Goal: Book appointment/travel/reservation

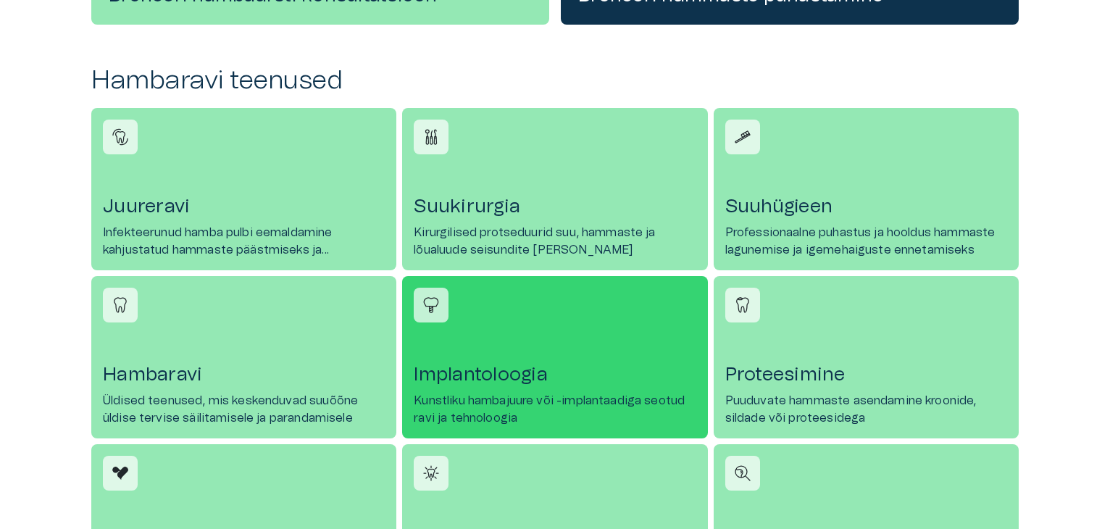
scroll to position [652, 0]
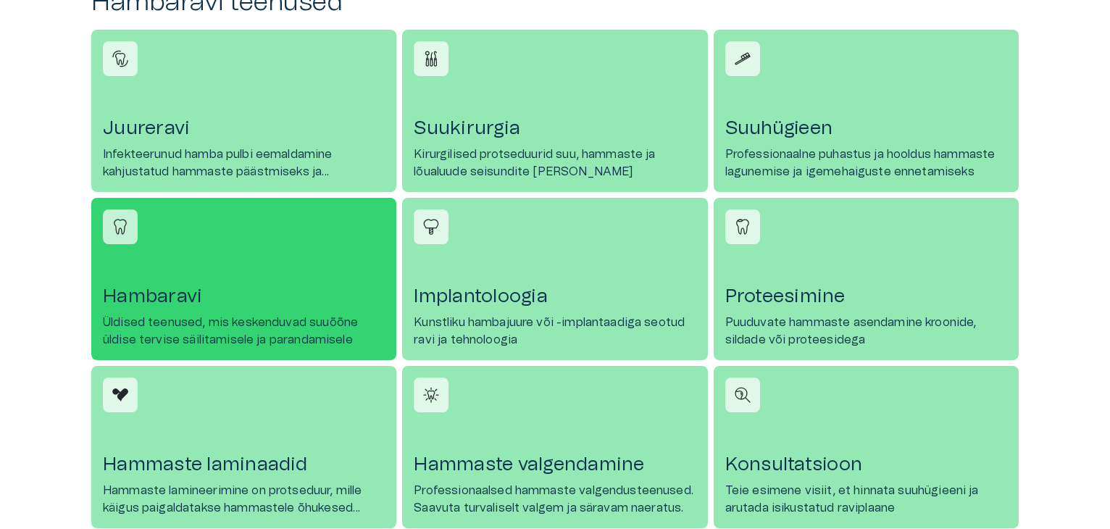
click at [269, 319] on p "Üldised teenused, mis keskenduvad suuõõne üldise tervise säilitamisele ja paran…" at bounding box center [244, 331] width 282 height 35
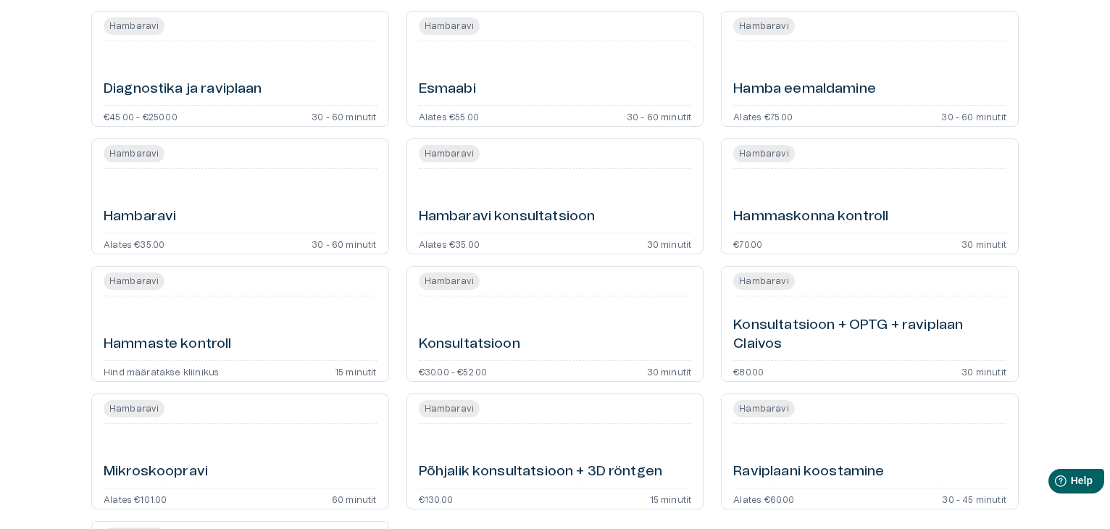
scroll to position [38, 0]
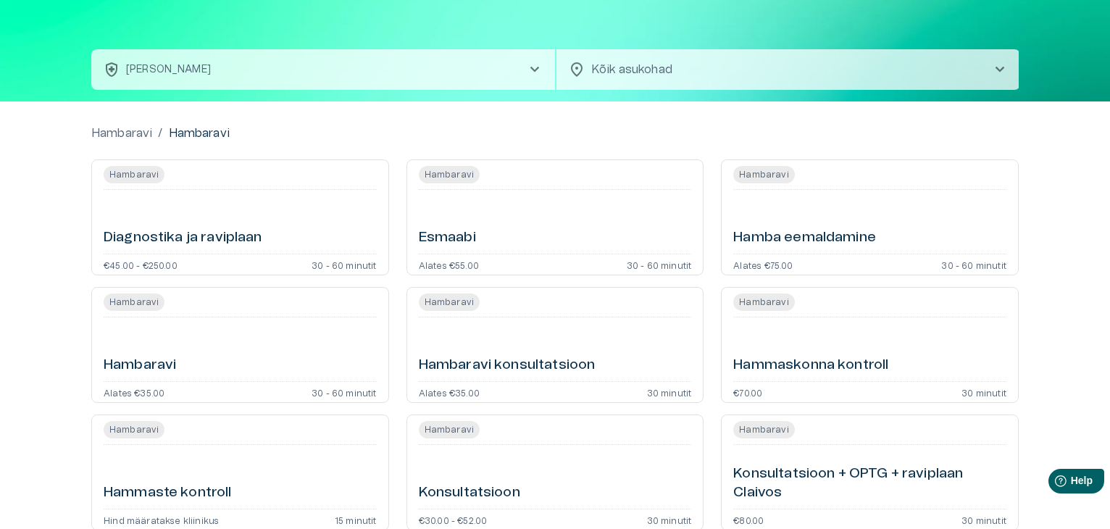
click at [240, 231] on h6 "Diagnostika ja raviplaan" at bounding box center [183, 238] width 159 height 20
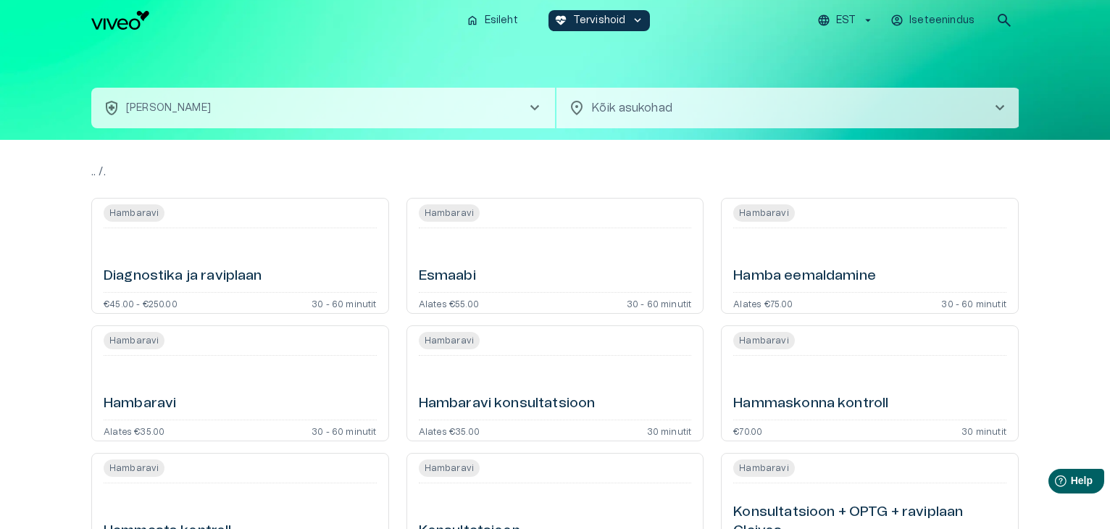
scroll to position [38, 0]
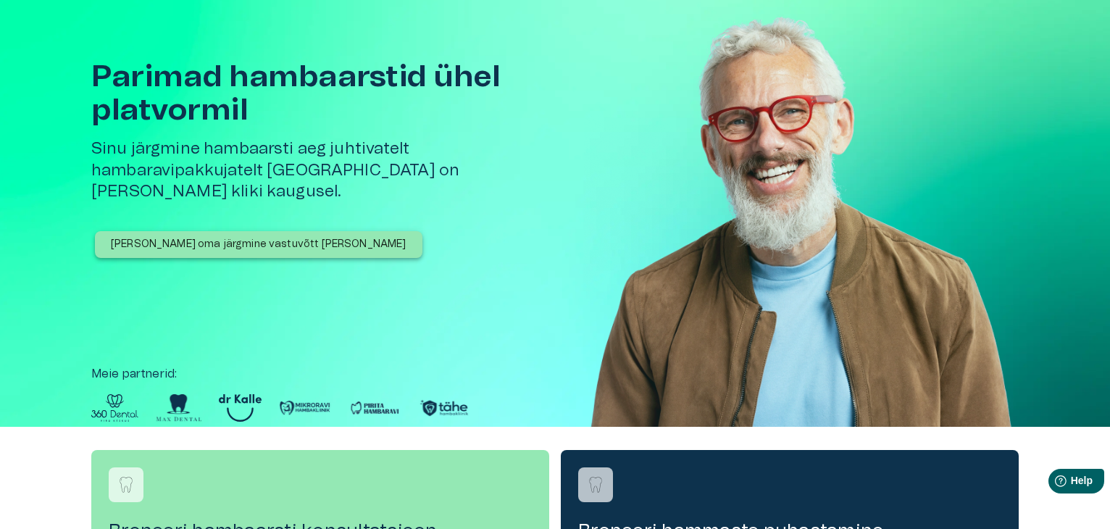
scroll to position [652, 0]
